Goal: Information Seeking & Learning: Check status

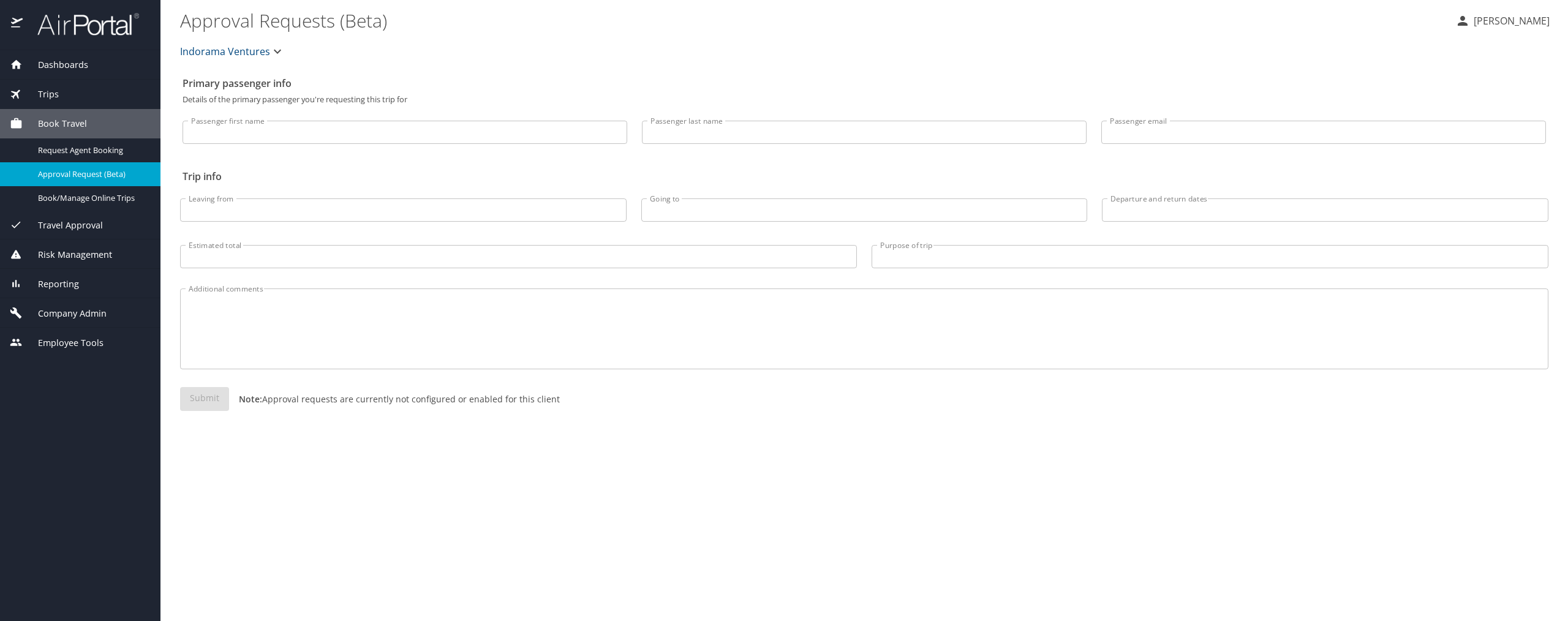
click at [68, 284] on span "Reporting" at bounding box center [51, 284] width 57 height 14
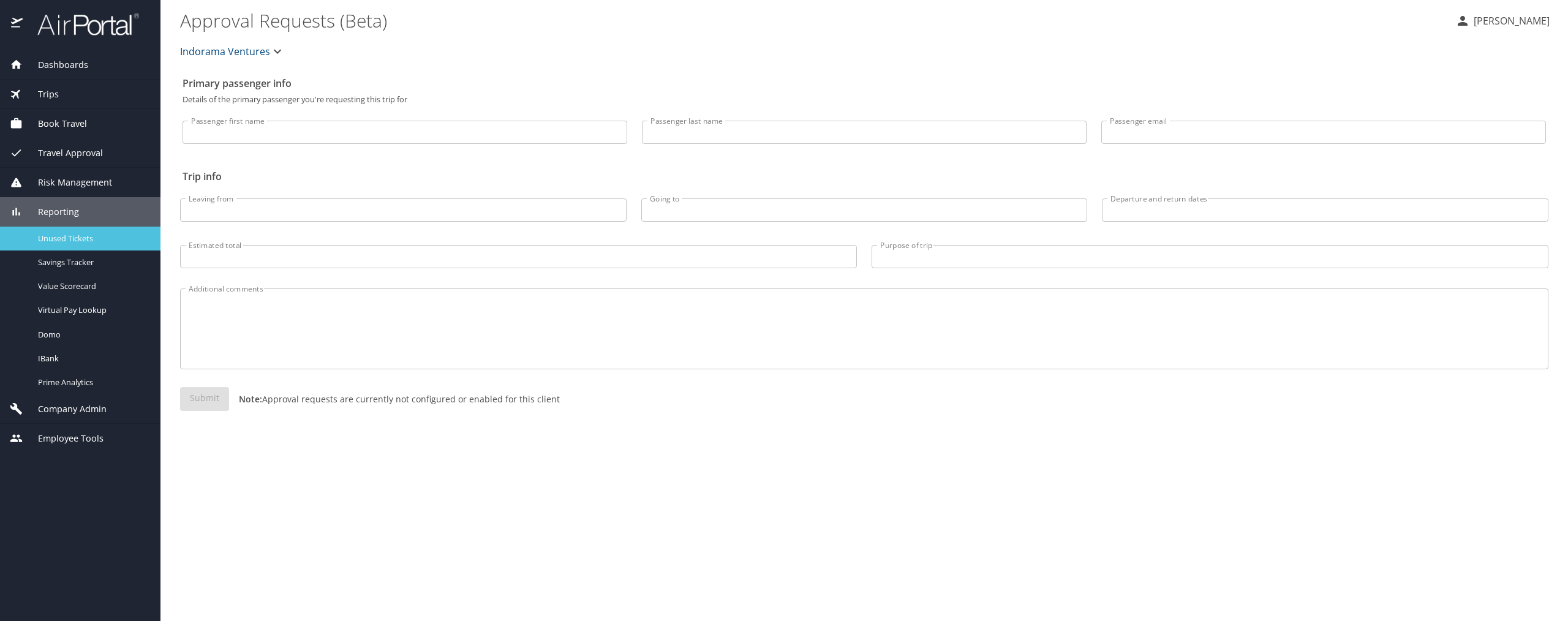
click at [58, 239] on span "Unused Tickets" at bounding box center [92, 239] width 108 height 12
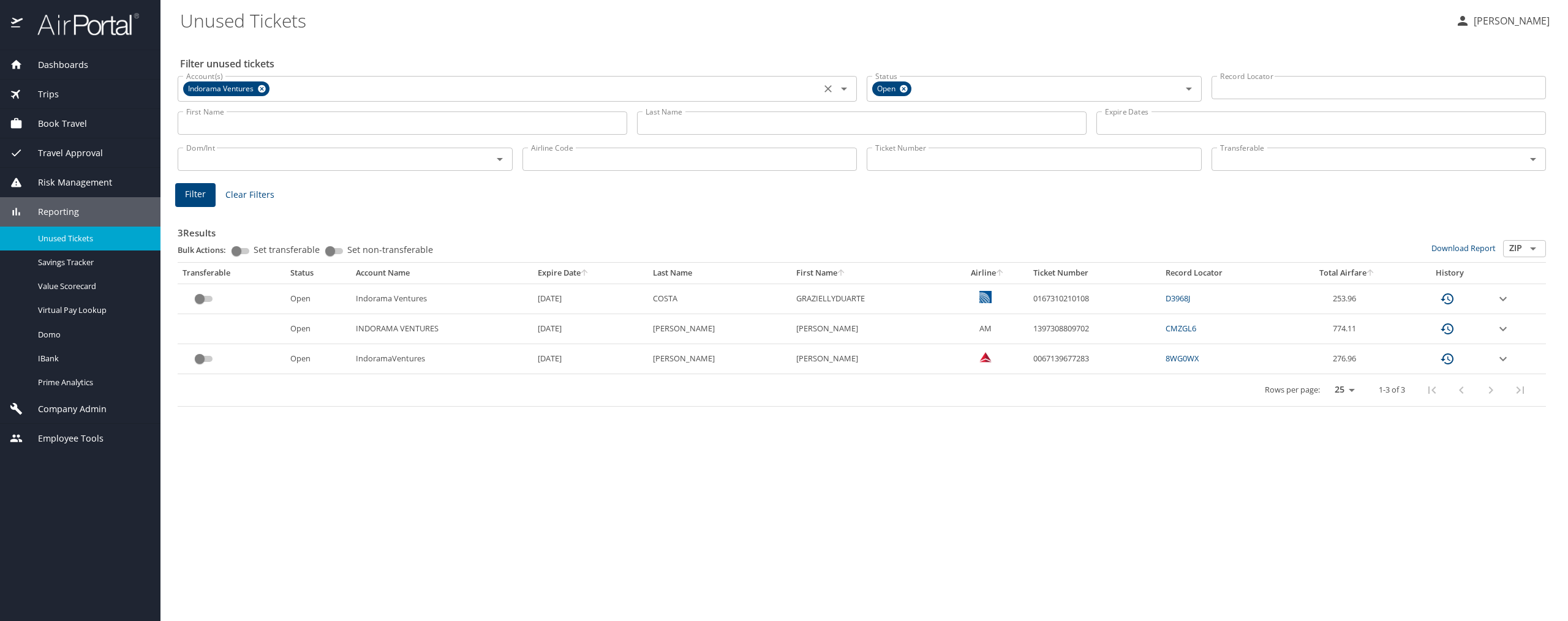
click at [259, 83] on icon at bounding box center [262, 89] width 9 height 14
click at [748, 123] on input "Last Name" at bounding box center [861, 123] width 450 height 24
click at [204, 190] on span "Filter" at bounding box center [195, 195] width 21 height 16
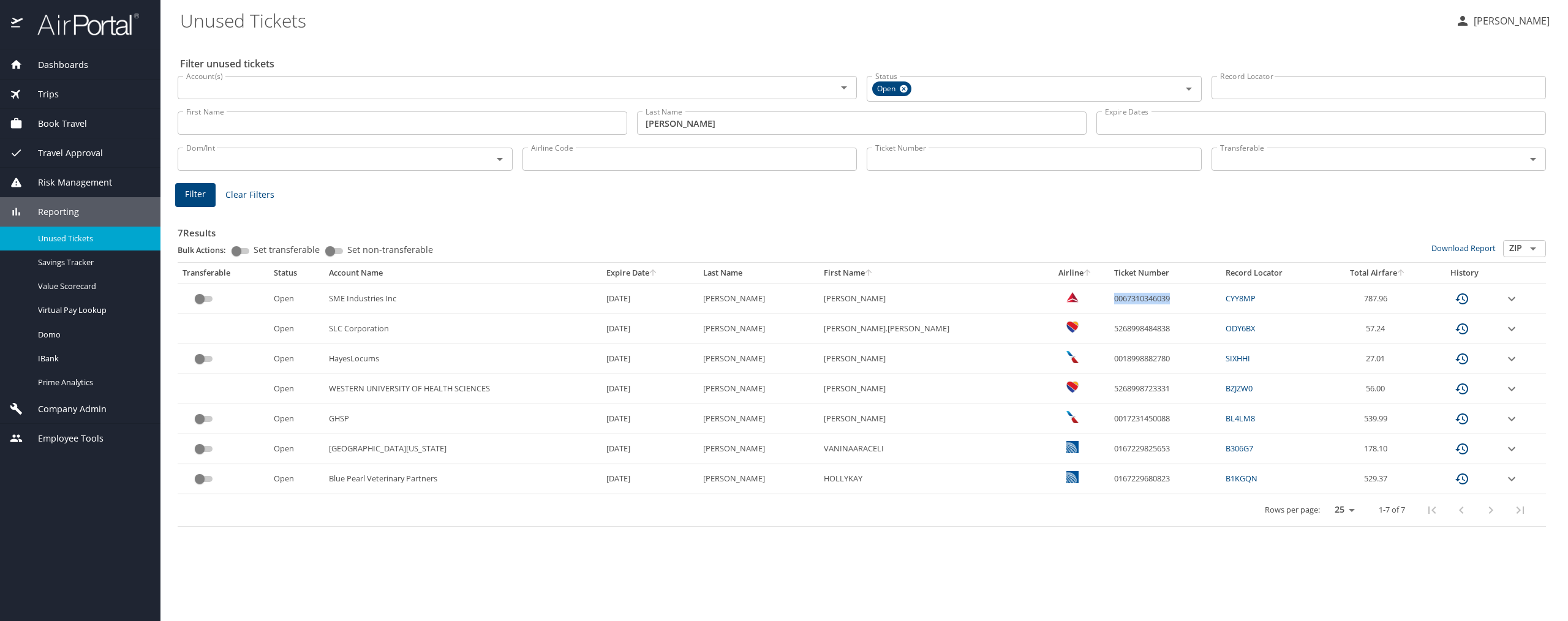
drag, startPoint x: 1127, startPoint y: 298, endPoint x: 1059, endPoint y: 302, distance: 68.1
click at [1109, 302] on td "0067310346039" at bounding box center [1165, 298] width 112 height 30
copy td "0067310346039"
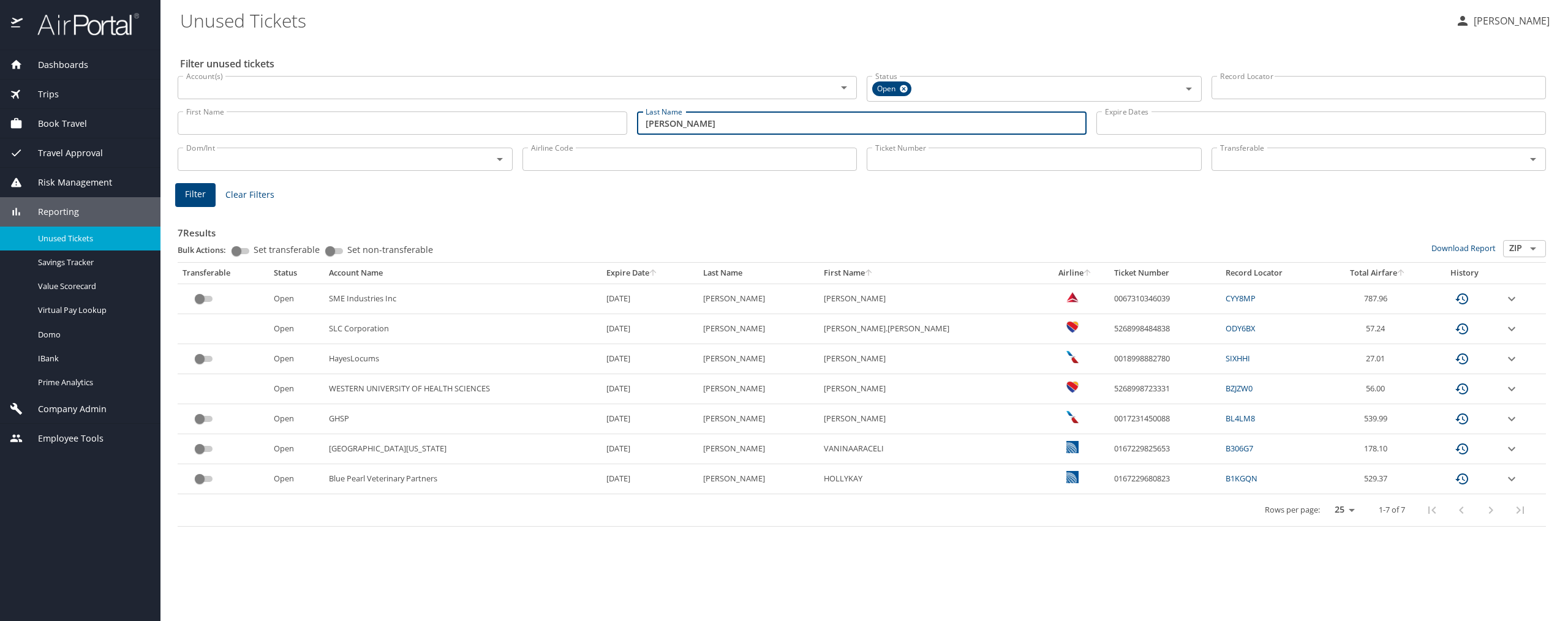
drag, startPoint x: 713, startPoint y: 126, endPoint x: 489, endPoint y: 97, distance: 225.9
click at [489, 97] on div "Filter unused tickets Account(s) Account(s) Status Open Status Record Locator R…" at bounding box center [864, 330] width 1368 height 582
type input "[PERSON_NAME]"
click at [322, 86] on input "Account(s)" at bounding box center [499, 87] width 636 height 16
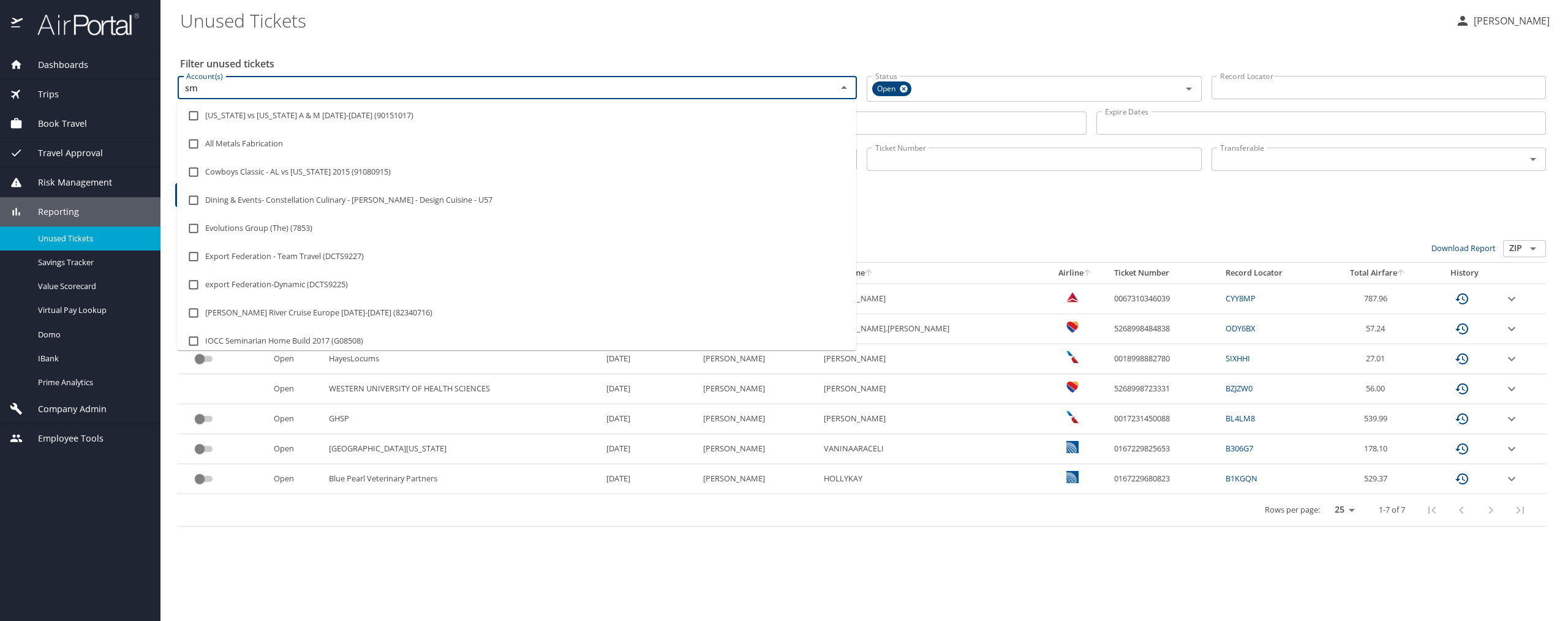
type input "sme"
click at [195, 341] on input "checkbox" at bounding box center [194, 341] width 24 height 24
checkbox input "true"
type input "sme"
click at [592, 564] on div "Filter unused tickets Account(s) SME Industries (044504) Account(s) Status Open…" at bounding box center [864, 330] width 1368 height 582
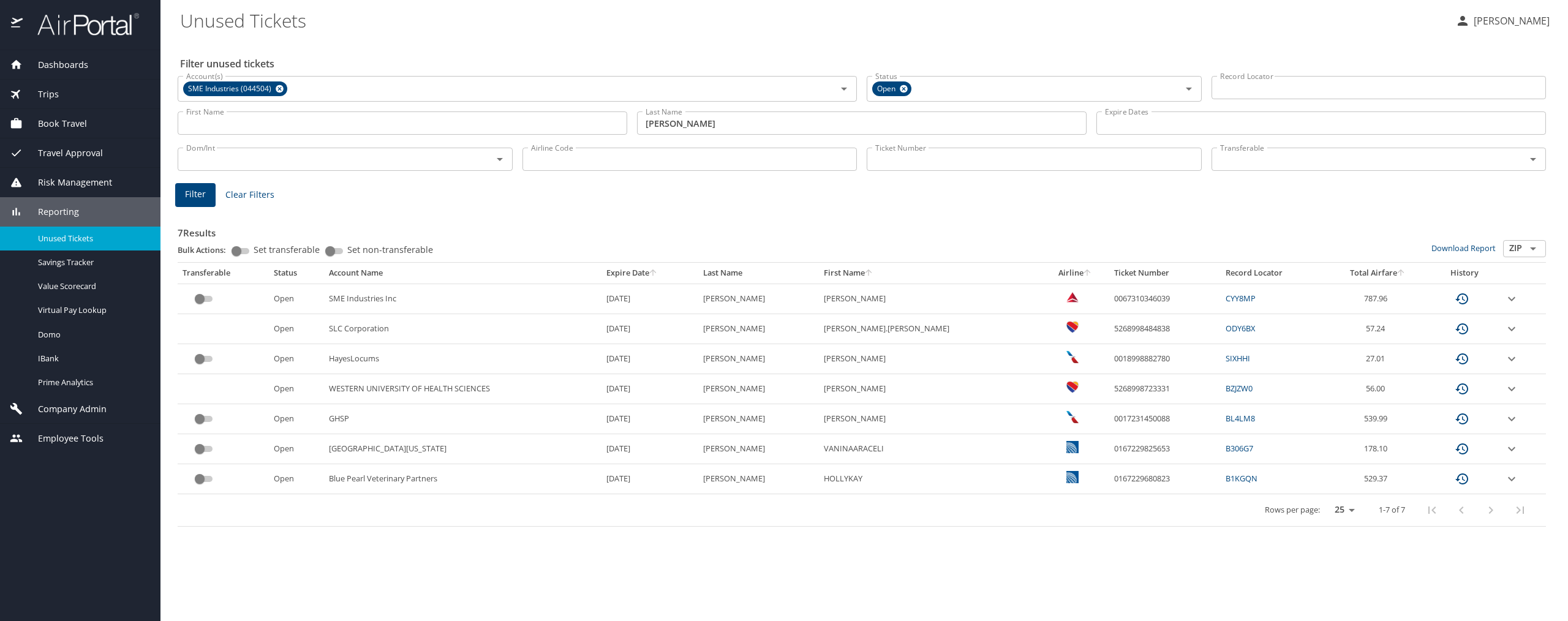
click at [599, 156] on input "Airline Code" at bounding box center [690, 160] width 335 height 24
type input "DL"
click at [195, 192] on span "Filter" at bounding box center [195, 195] width 21 height 16
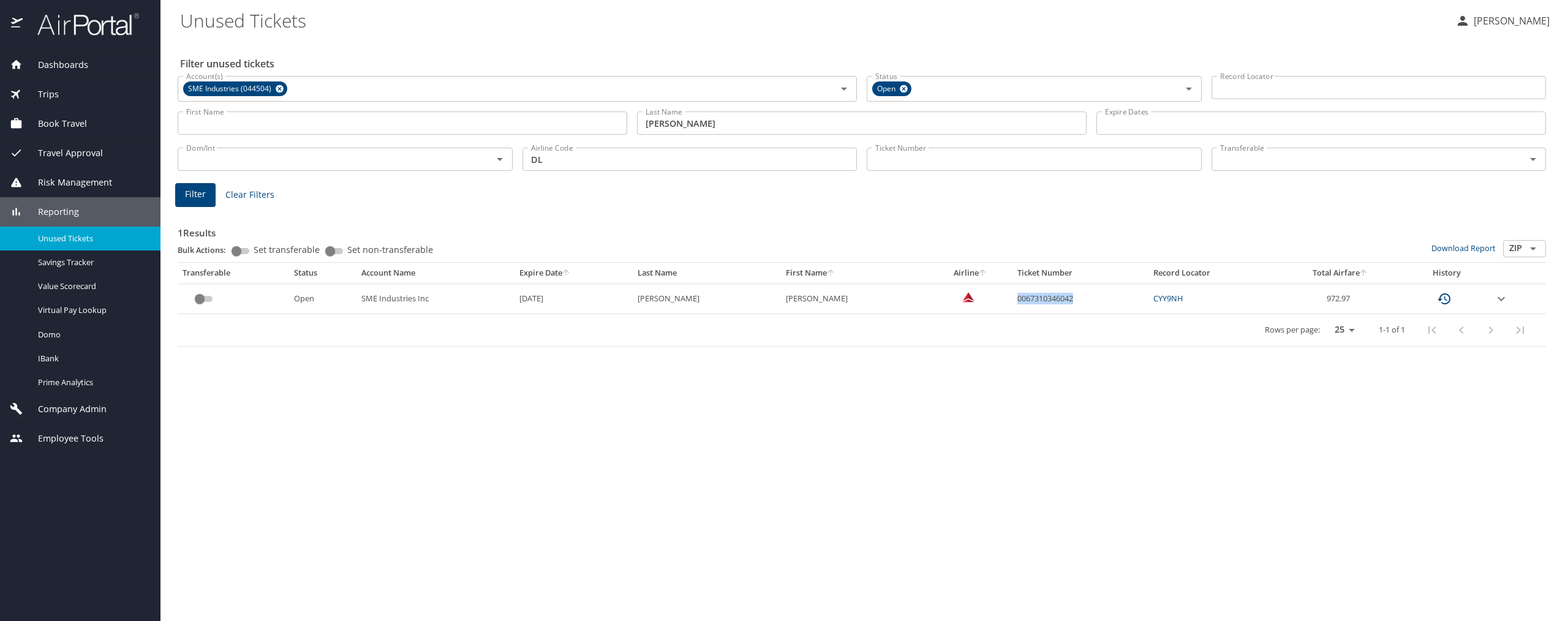
drag, startPoint x: 1068, startPoint y: 300, endPoint x: 992, endPoint y: 299, distance: 76.0
click at [1012, 299] on td "0067310346042" at bounding box center [1080, 298] width 136 height 30
copy td "0067310346042"
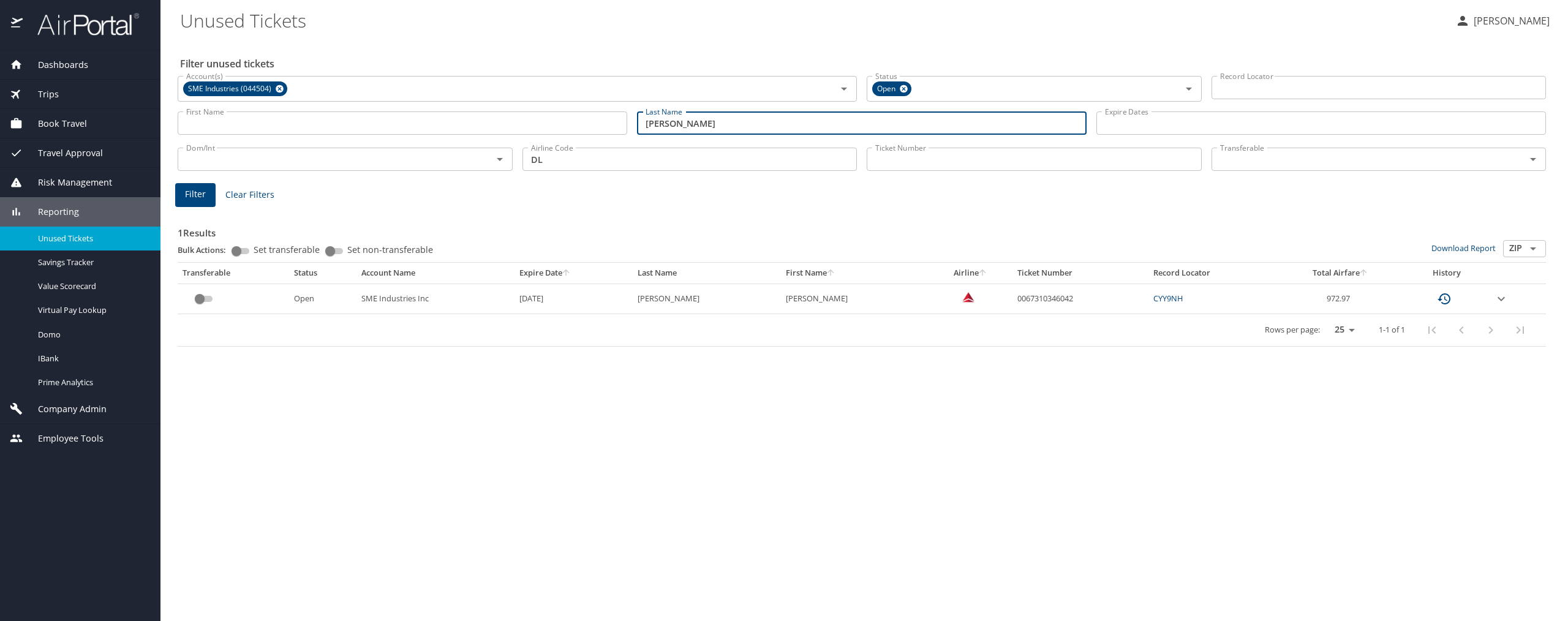
drag, startPoint x: 736, startPoint y: 121, endPoint x: 542, endPoint y: 114, distance: 194.1
click at [544, 114] on div "First Name First Name Last Name [PERSON_NAME] Last Name Expire Dates Expire Dat…" at bounding box center [861, 123] width 1378 height 43
type input "[PERSON_NAME]"
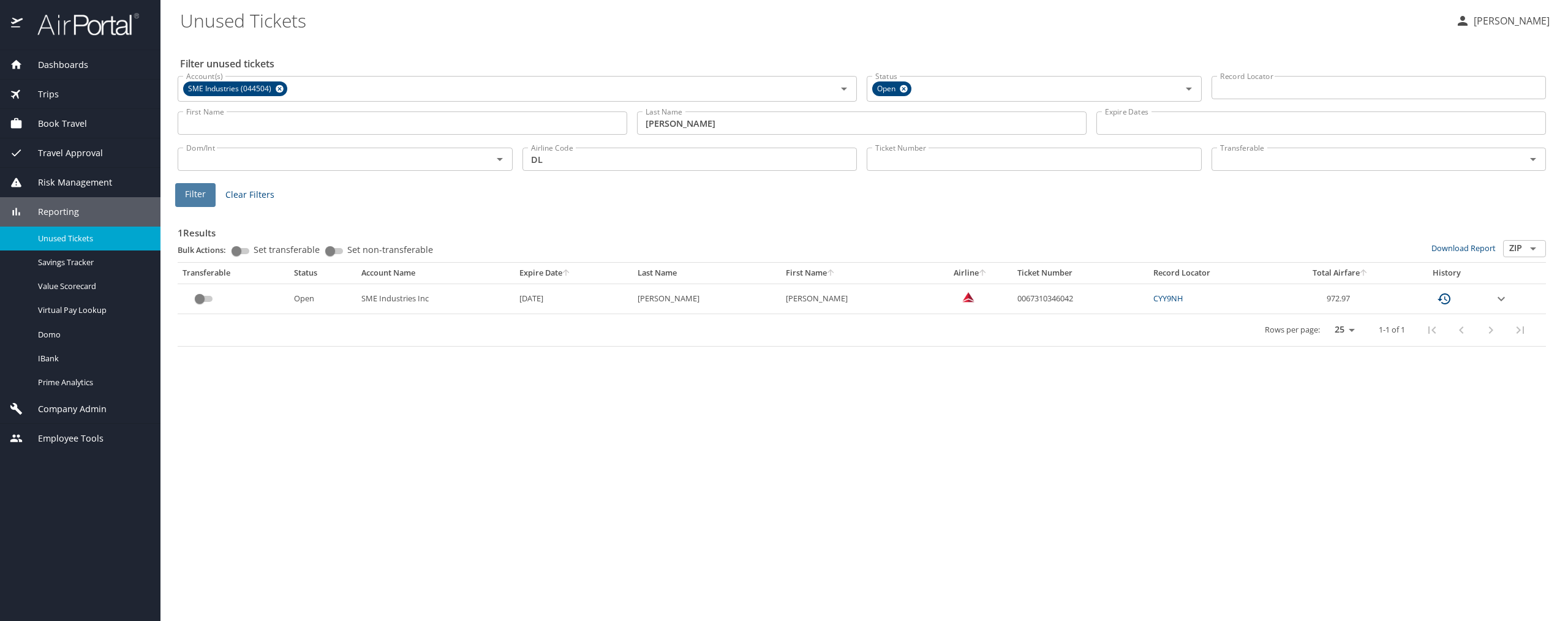
click at [185, 199] on span "Filter" at bounding box center [195, 195] width 21 height 16
